Goal: Navigation & Orientation: Find specific page/section

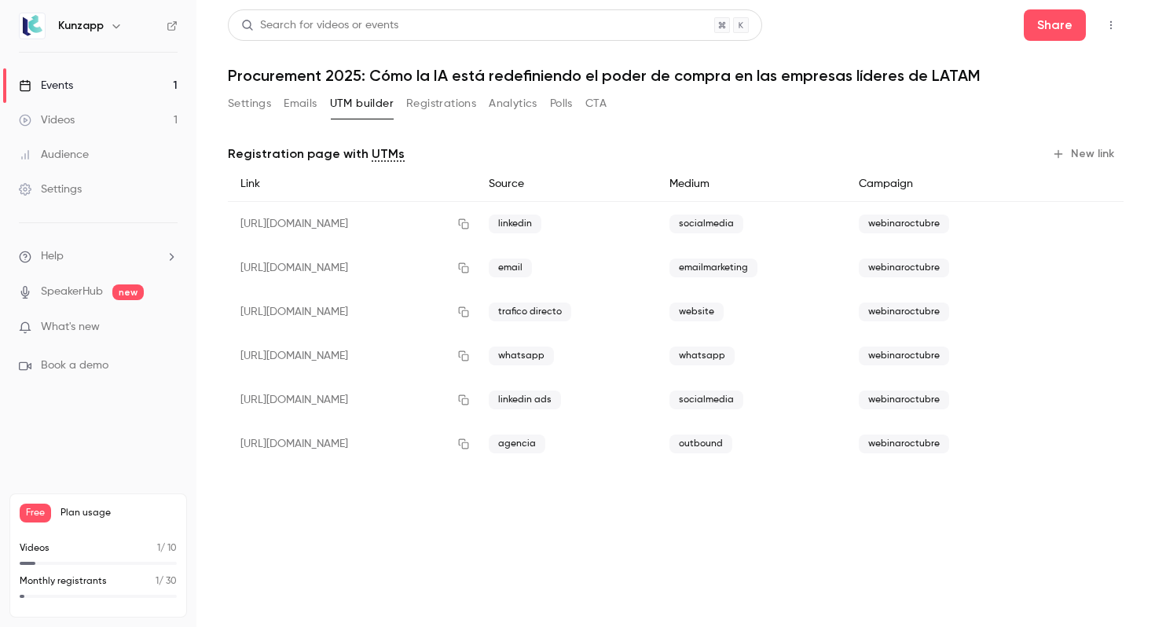
click at [111, 83] on link "Events 1" at bounding box center [98, 85] width 196 height 35
